Goal: Task Accomplishment & Management: Use online tool/utility

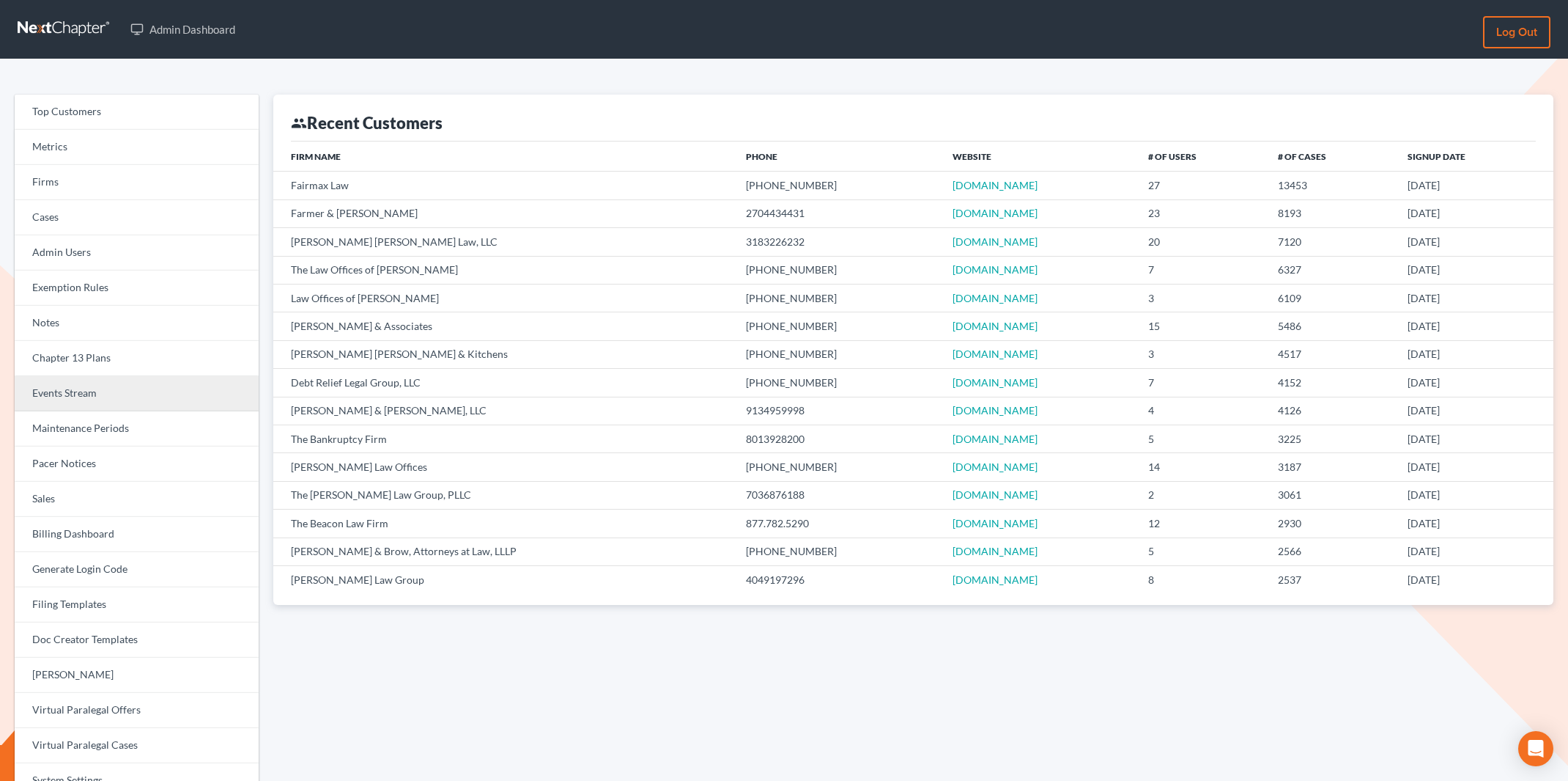
click at [95, 400] on link "Events Stream" at bounding box center [136, 394] width 244 height 35
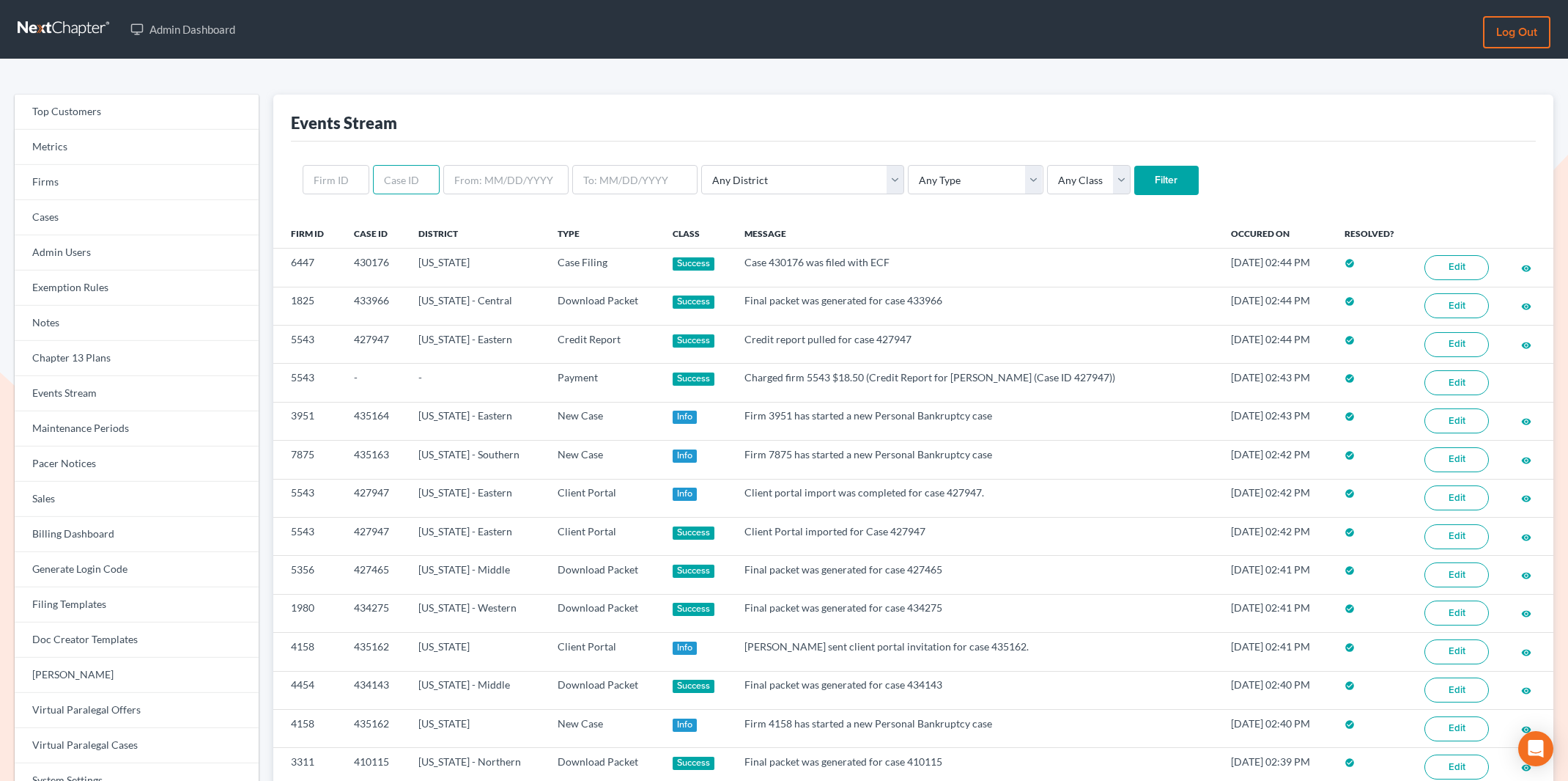
click at [392, 178] on input "text" at bounding box center [406, 179] width 66 height 29
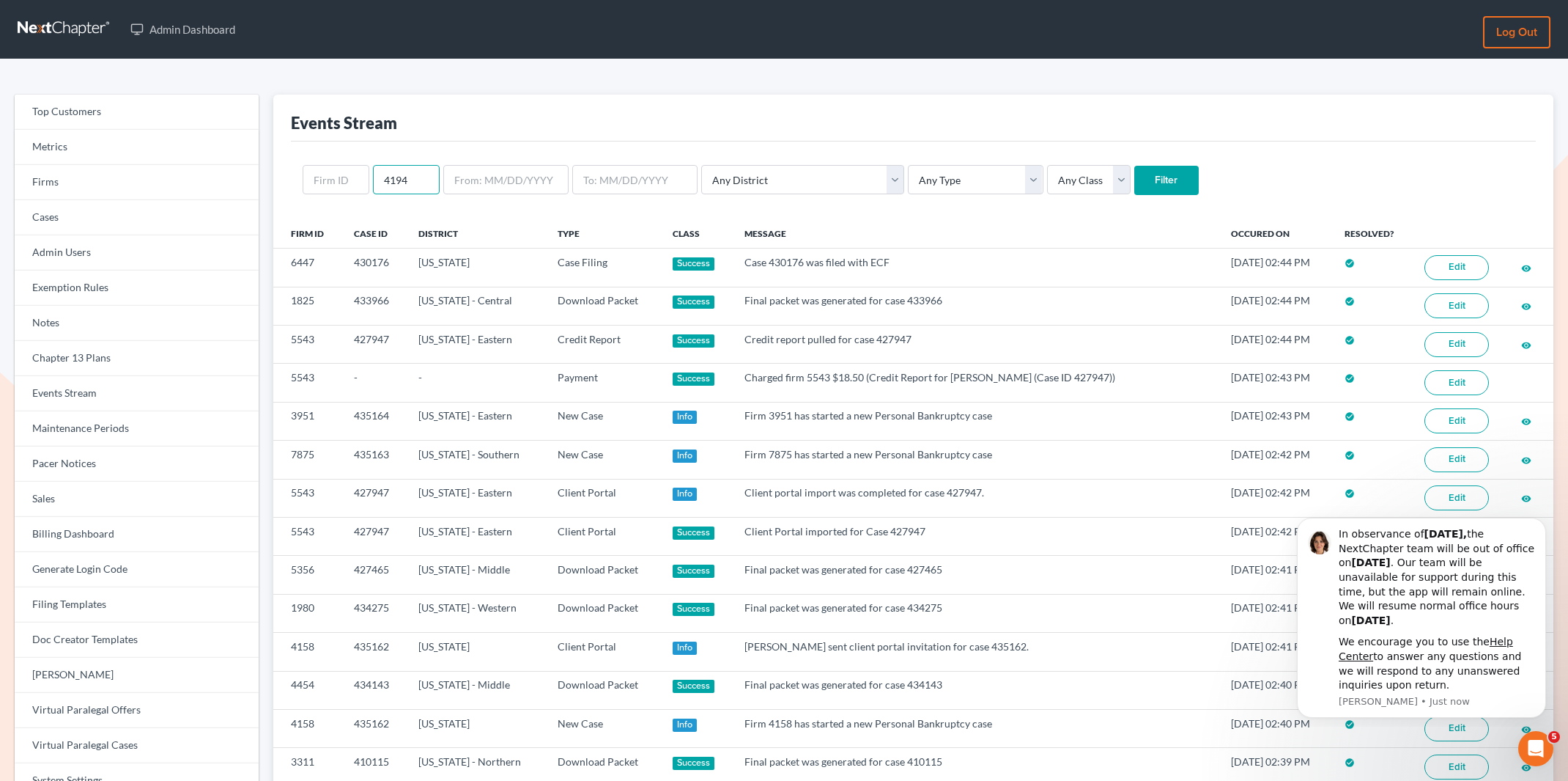
type input "4194"
click at [1134, 174] on input "Filter" at bounding box center [1166, 180] width 65 height 29
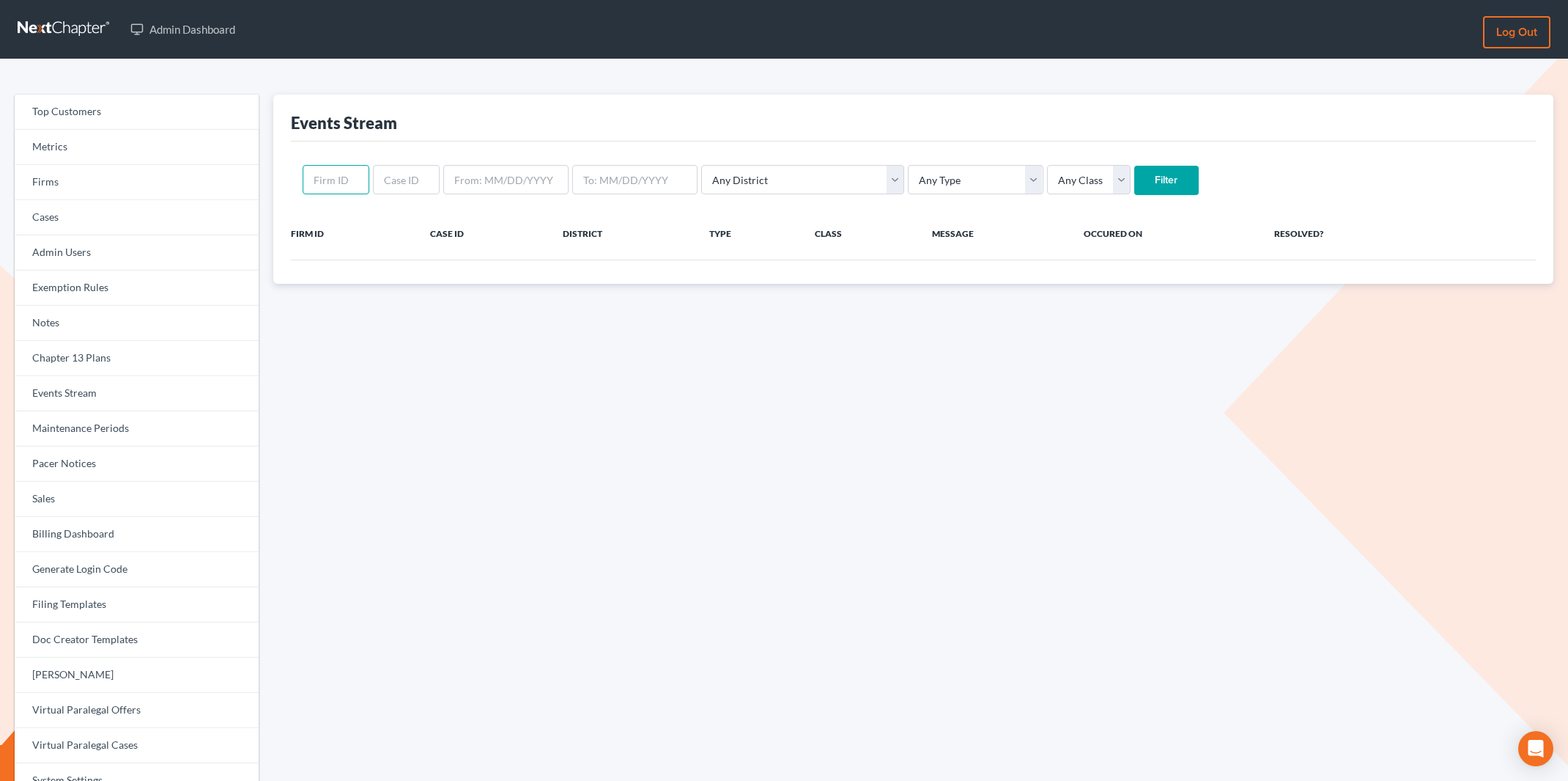
click at [346, 179] on input "text" at bounding box center [335, 179] width 66 height 29
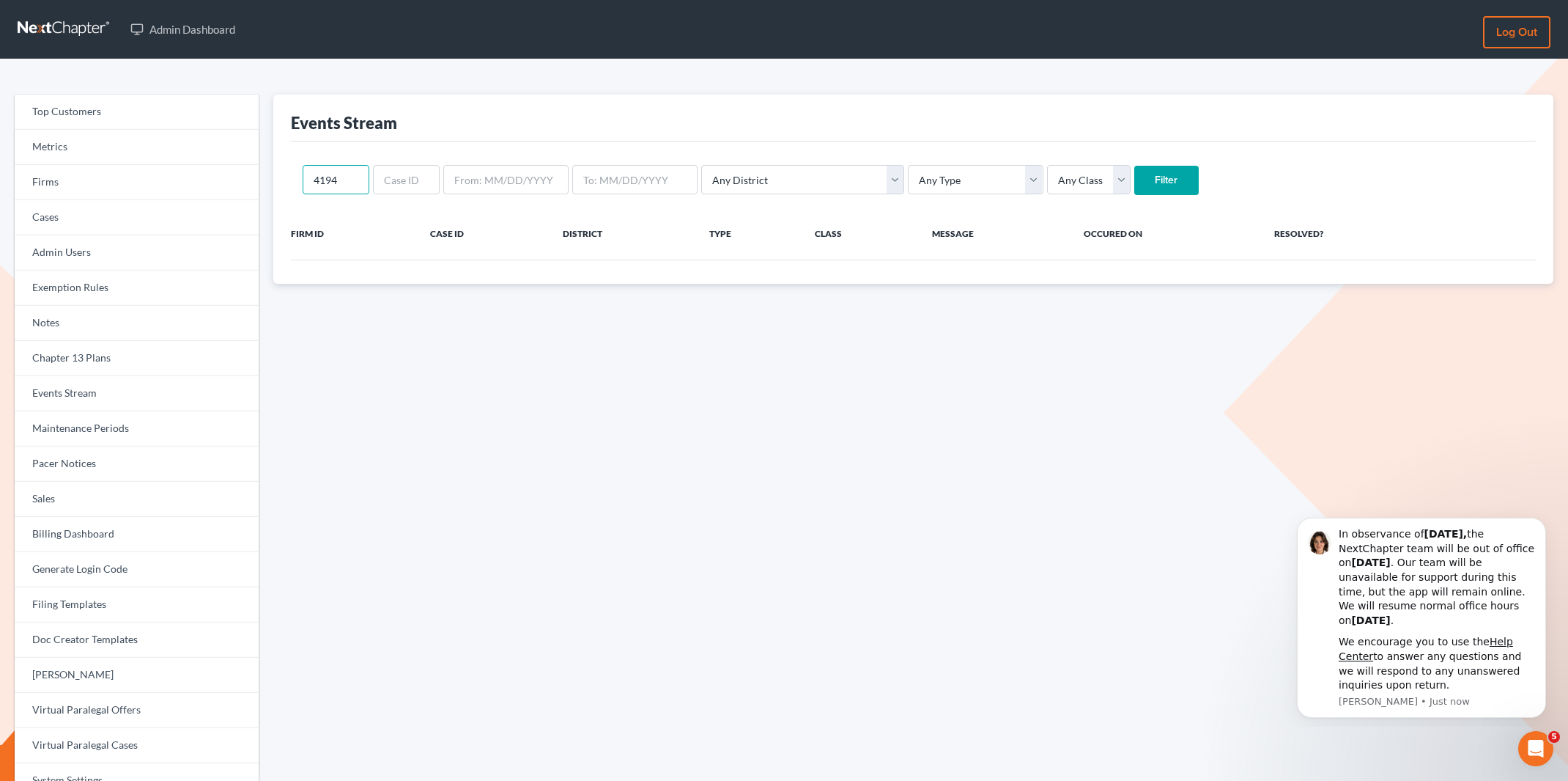
type input "4194"
drag, startPoint x: 1111, startPoint y: 169, endPoint x: 1197, endPoint y: 272, distance: 134.2
click at [1134, 170] on input "Filter" at bounding box center [1166, 180] width 65 height 29
click at [1544, 522] on icon "Dismiss notification" at bounding box center [1542, 522] width 8 height 8
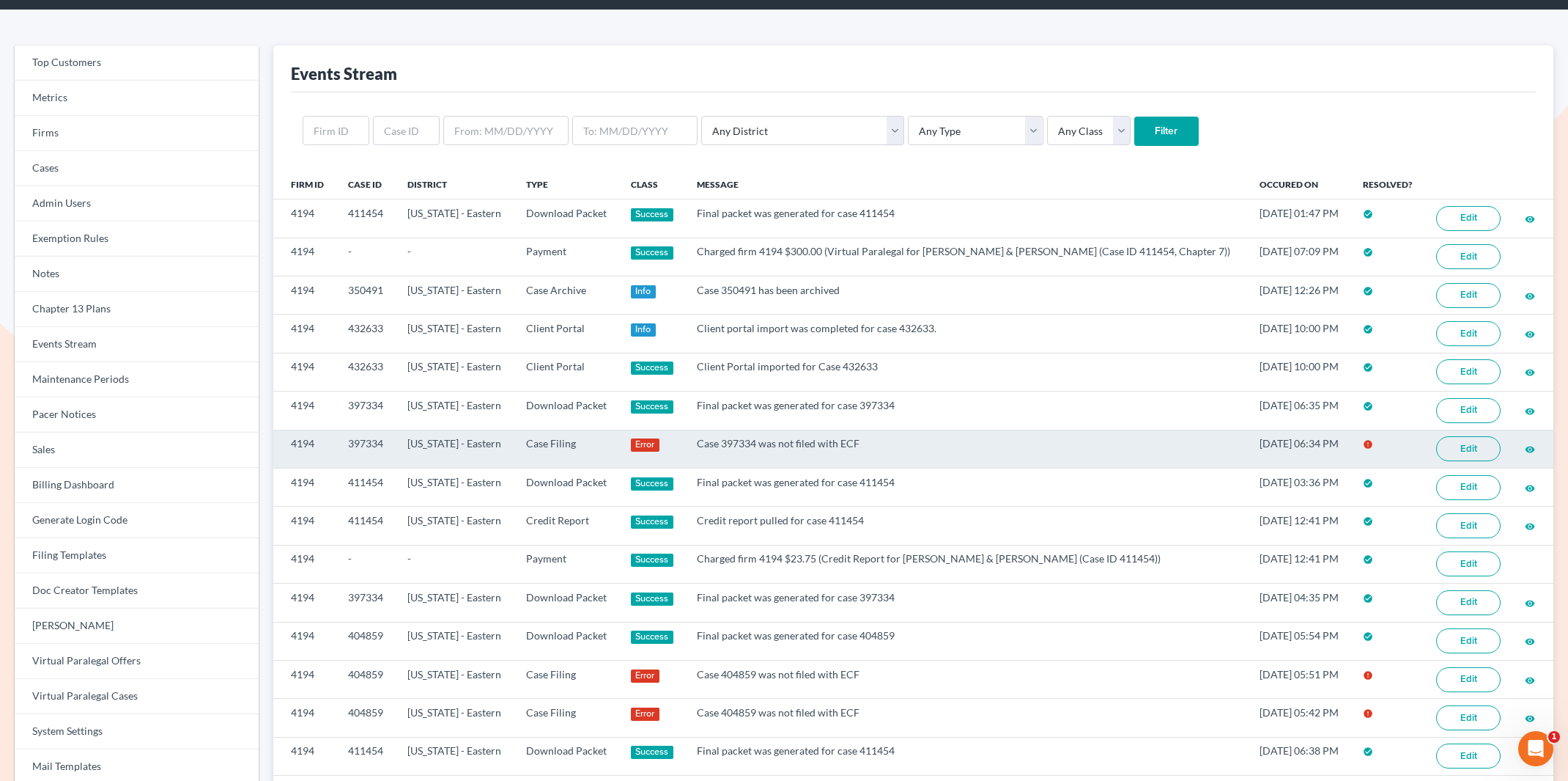
scroll to position [47, 0]
